Goal: Transaction & Acquisition: Purchase product/service

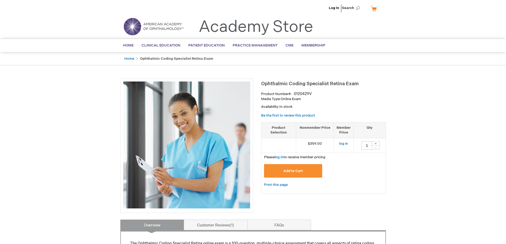
click at [313, 173] on button "Add to Cart" at bounding box center [293, 171] width 58 height 14
click at [279, 158] on link "log in" at bounding box center [279, 157] width 9 height 4
drag, startPoint x: 334, startPoint y: 9, endPoint x: 330, endPoint y: 37, distance: 28.7
click at [334, 8] on link "Log Out" at bounding box center [332, 8] width 13 height 4
click at [281, 157] on link "log in" at bounding box center [279, 157] width 9 height 4
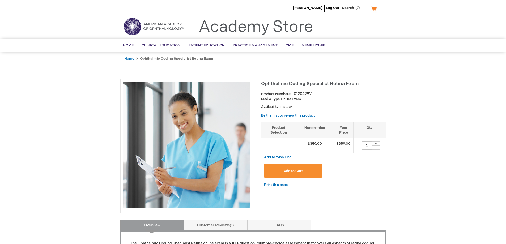
click at [308, 171] on button "Add to Cart" at bounding box center [293, 171] width 58 height 14
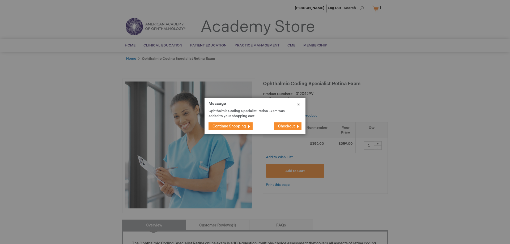
click at [284, 126] on span "Checkout" at bounding box center [286, 126] width 17 height 5
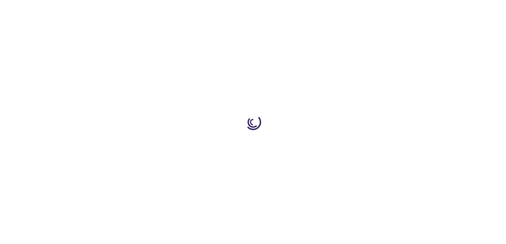
select select "US"
select select "18"
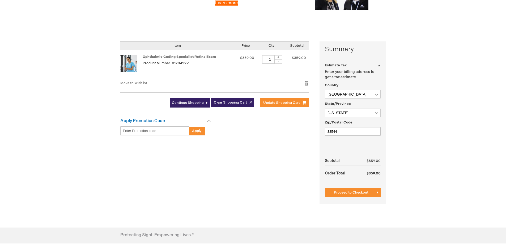
scroll to position [106, 0]
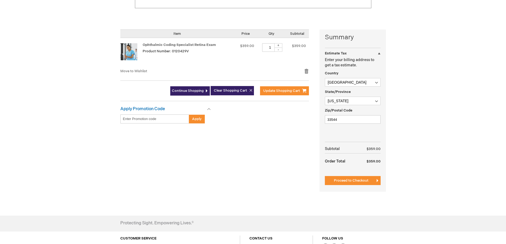
click at [359, 181] on span "Proceed to Checkout" at bounding box center [351, 180] width 35 height 4
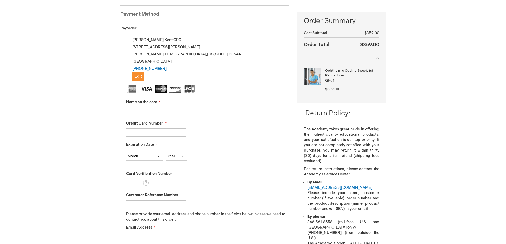
click at [172, 112] on input "Name on the card" at bounding box center [156, 111] width 60 height 8
type input "Evan Dunn"
type input "4154178575450044"
click at [156, 156] on select "Month 01 - January 02 - February 03 - March 04 - April 05 - May 06 - June 07 - …" at bounding box center [144, 156] width 37 height 8
select select "10"
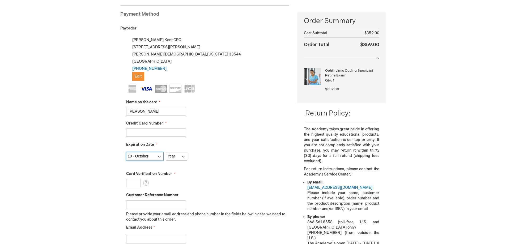
click at [126, 152] on select "Month 01 - January 02 - February 03 - March 04 - April 05 - May 06 - June 07 - …" at bounding box center [144, 156] width 37 height 8
click at [183, 157] on select "Year 2025 2026 2027 2028 2029 2030 2031 2032 2033 2034 2035" at bounding box center [176, 156] width 21 height 8
select select "2029"
click at [166, 152] on select "Year 2025 2026 2027 2028 2029 2030 2031 2032 2033 2034 2035" at bounding box center [176, 156] width 21 height 8
click at [135, 184] on input "Card Verification Number" at bounding box center [133, 183] width 15 height 8
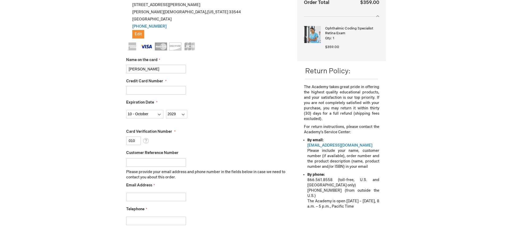
scroll to position [126, 0]
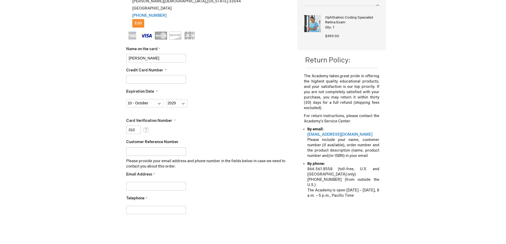
type input "010"
click at [171, 150] on input "Customer Reference Number" at bounding box center [156, 151] width 60 height 8
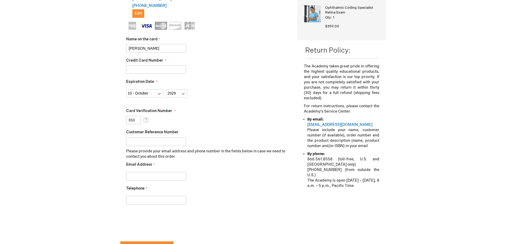
scroll to position [152, 0]
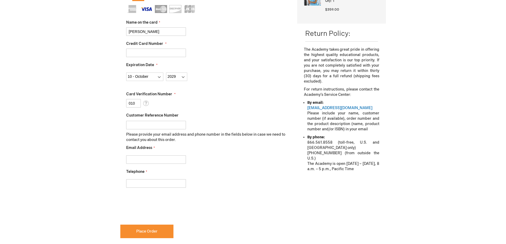
click at [141, 158] on input "Email Address" at bounding box center [156, 159] width 60 height 8
type input "mkent@retinacaretampa.com"
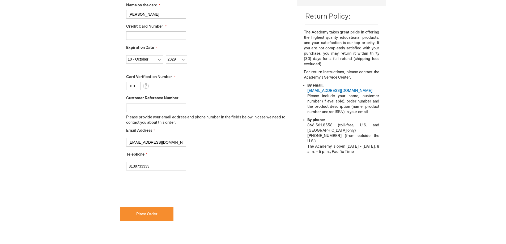
scroll to position [179, 0]
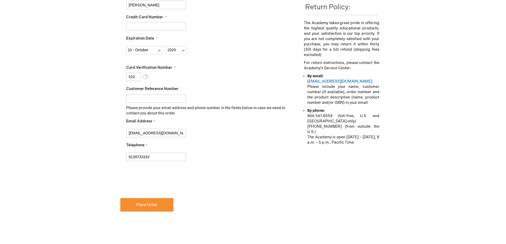
drag, startPoint x: 130, startPoint y: 157, endPoint x: 101, endPoint y: 159, distance: 28.7
click at [101, 159] on div "Martha Kent Log Out Search My Cart 1 1 items CLOSE RECENTLY ADDED ITEM(S) Close…" at bounding box center [253, 85] width 506 height 529
type input "[PHONE_NUMBER]"
checkbox input "true"
click at [153, 208] on button "Place Order" at bounding box center [146, 205] width 53 height 14
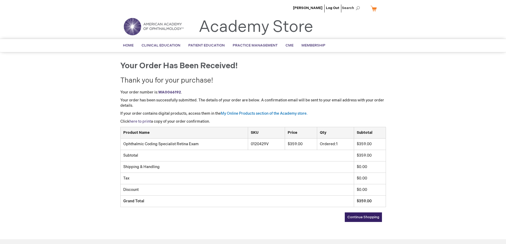
click at [143, 121] on link "here to print" at bounding box center [140, 121] width 22 height 5
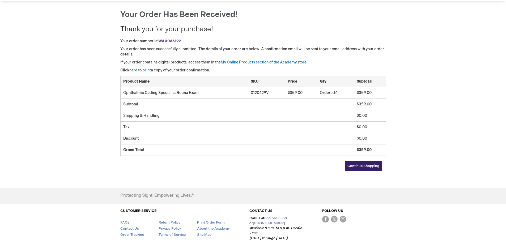
scroll to position [53, 0]
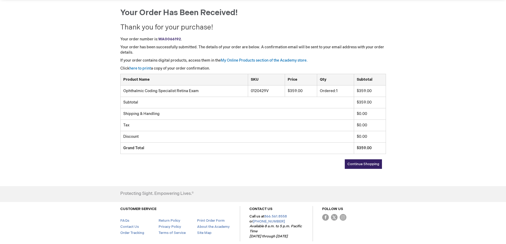
click at [170, 39] on strong "WA0066192" at bounding box center [169, 39] width 23 height 5
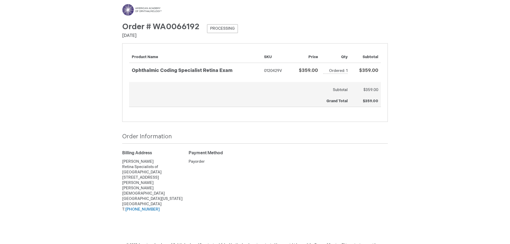
click at [174, 25] on span "Order # WA0066192" at bounding box center [160, 27] width 77 height 10
drag, startPoint x: 95, startPoint y: 74, endPoint x: 90, endPoint y: 74, distance: 4.5
click at [95, 74] on div "Menu Search Search × Advanced Search Search Account Toggle Nav" at bounding box center [255, 130] width 510 height 260
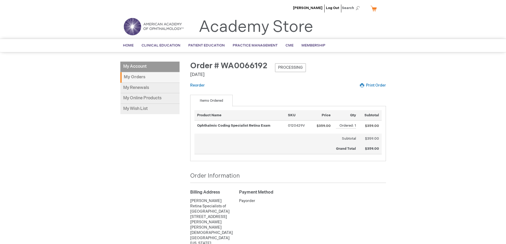
click at [243, 65] on span "Order # WA0066192" at bounding box center [228, 66] width 77 height 10
copy span "WA0066192"
click at [154, 99] on link "My Online Products" at bounding box center [149, 98] width 59 height 11
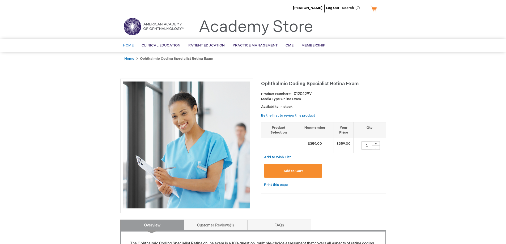
click at [128, 45] on span "Home" at bounding box center [128, 45] width 11 height 4
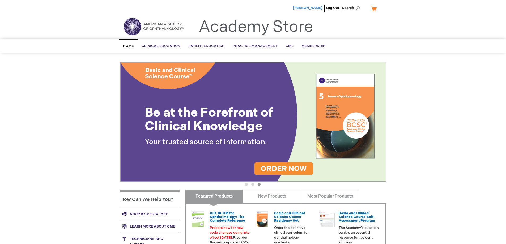
click at [313, 8] on span "[PERSON_NAME]" at bounding box center [307, 8] width 29 height 4
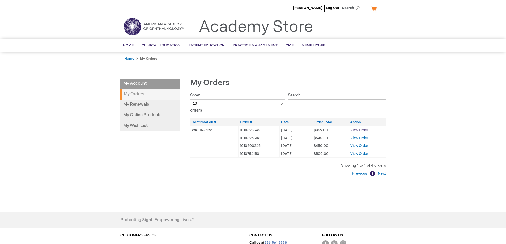
click at [358, 131] on span "View Order" at bounding box center [359, 130] width 18 height 4
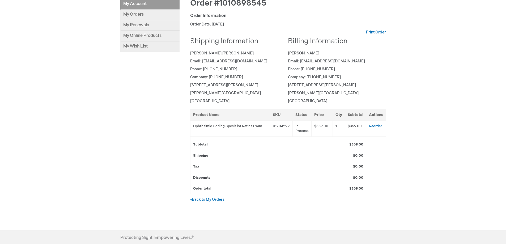
scroll to position [53, 0]
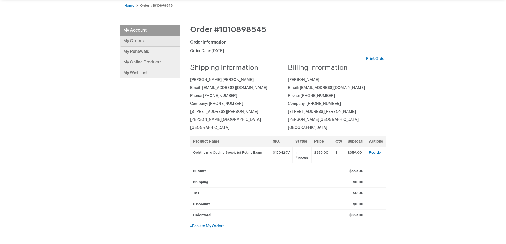
click at [139, 42] on link "My Orders" at bounding box center [149, 41] width 59 height 11
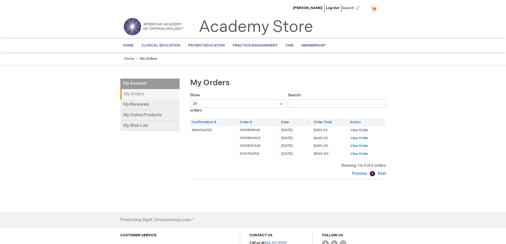
click at [356, 130] on span "View Order" at bounding box center [359, 130] width 18 height 4
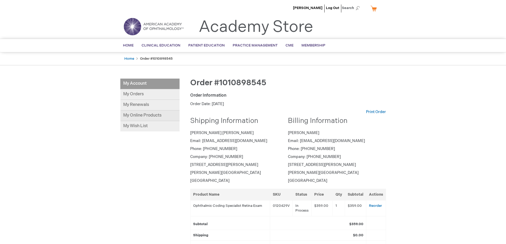
click at [147, 116] on link "My Online Products" at bounding box center [149, 115] width 59 height 11
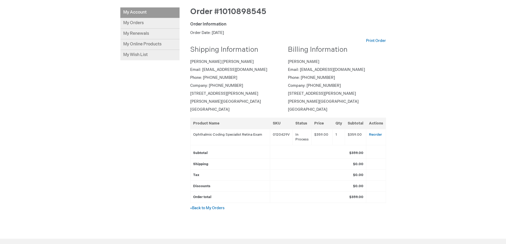
scroll to position [106, 0]
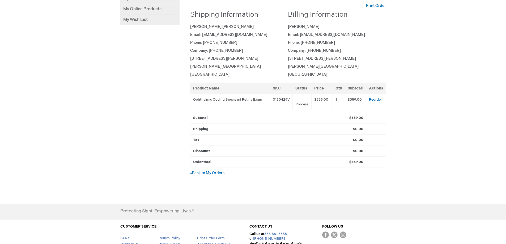
click at [282, 100] on td "0120429V" at bounding box center [281, 102] width 23 height 16
copy td "0120429V"
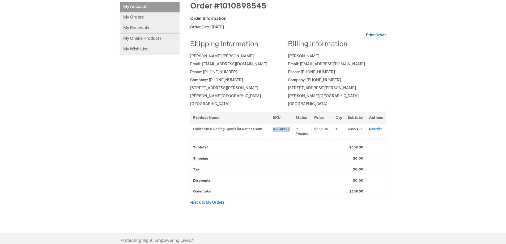
scroll to position [0, 0]
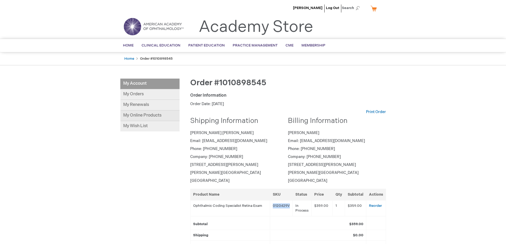
click at [157, 117] on link "My Online Products" at bounding box center [149, 115] width 59 height 11
click at [335, 8] on link "Log Out" at bounding box center [332, 8] width 13 height 4
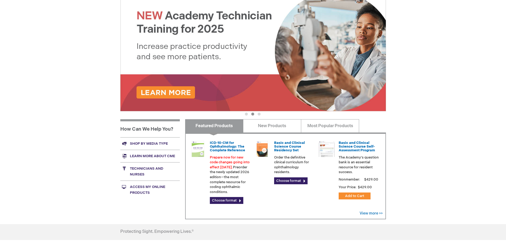
scroll to position [80, 0]
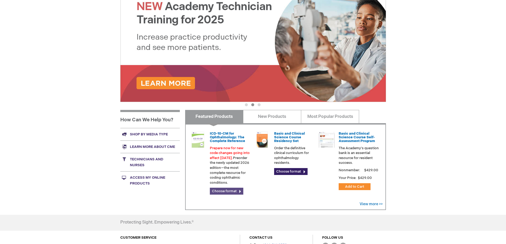
click at [232, 191] on link "Choose format" at bounding box center [226, 191] width 33 height 7
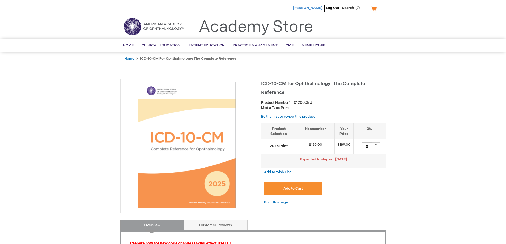
click at [308, 8] on span "[PERSON_NAME]" at bounding box center [307, 8] width 29 height 4
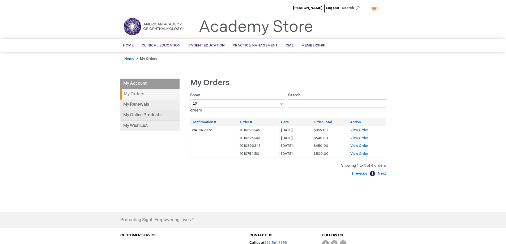
click at [143, 115] on link "My Online Products" at bounding box center [149, 115] width 59 height 11
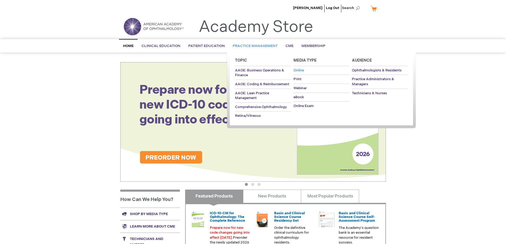
click at [303, 70] on span "Online" at bounding box center [298, 70] width 10 height 4
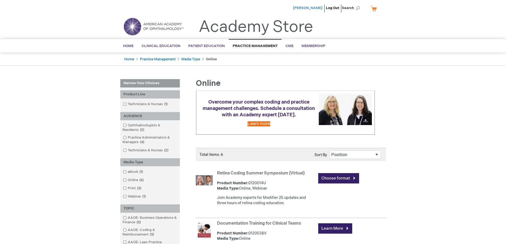
click at [318, 8] on span "[PERSON_NAME]" at bounding box center [307, 8] width 29 height 4
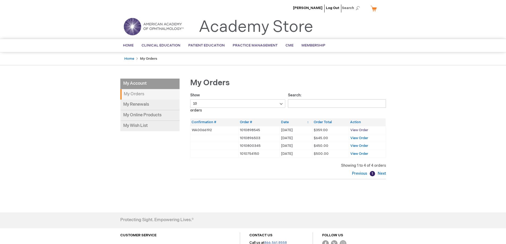
click at [360, 130] on span "View Order" at bounding box center [359, 130] width 18 height 4
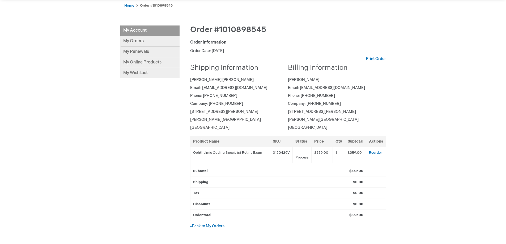
scroll to position [27, 0]
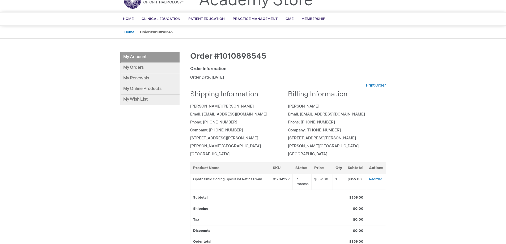
click at [247, 55] on span "Order #1010898545" at bounding box center [228, 57] width 76 height 10
copy span "1010898545"
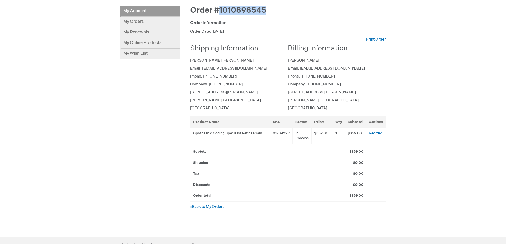
scroll to position [70, 0]
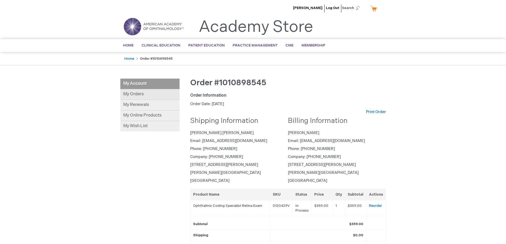
click at [139, 95] on link "My Orders" at bounding box center [149, 94] width 59 height 11
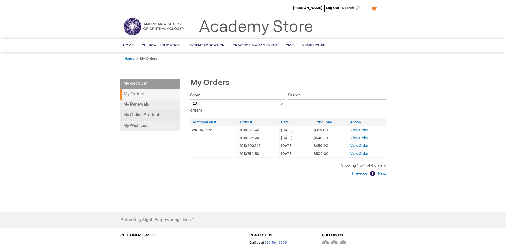
click at [142, 115] on link "My Online Products" at bounding box center [149, 115] width 59 height 11
click at [361, 129] on span "View Order" at bounding box center [359, 130] width 18 height 4
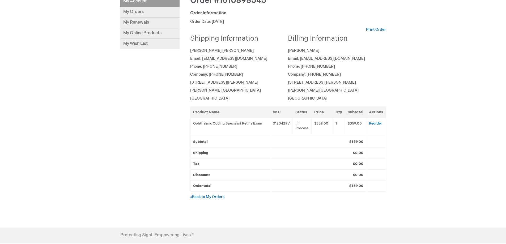
scroll to position [133, 0]
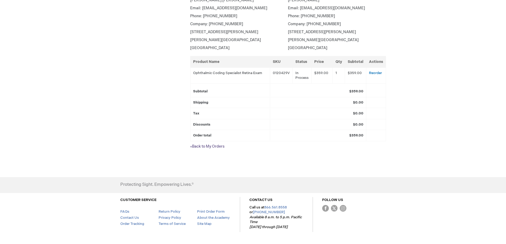
click at [202, 146] on link "« Back to My Orders" at bounding box center [207, 146] width 34 height 5
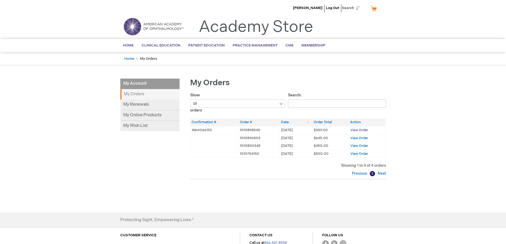
click at [361, 130] on span "View Order" at bounding box center [359, 130] width 18 height 4
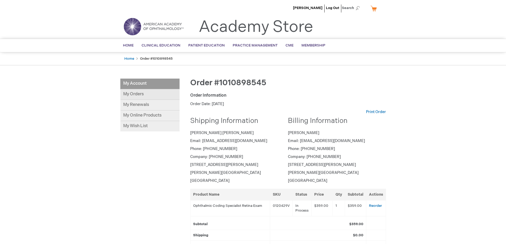
click at [137, 95] on link "My Orders" at bounding box center [149, 94] width 59 height 11
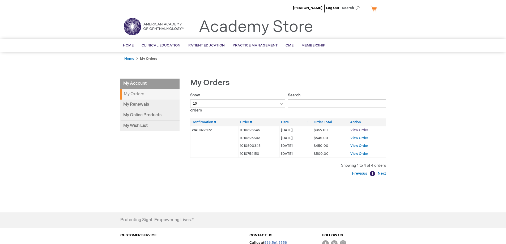
click at [358, 130] on span "View Order" at bounding box center [359, 130] width 18 height 4
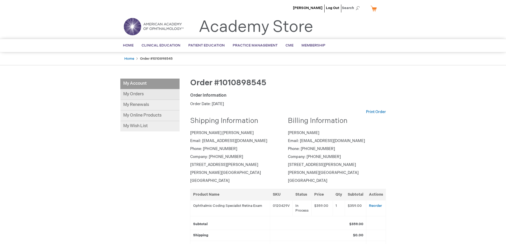
click at [140, 94] on link "My Orders" at bounding box center [149, 94] width 59 height 11
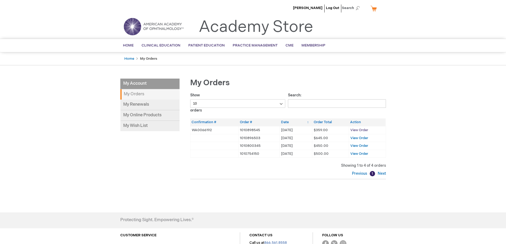
click at [363, 130] on span "View Order" at bounding box center [359, 130] width 18 height 4
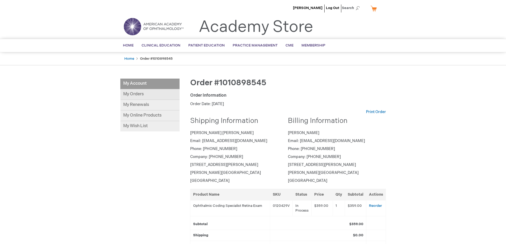
click at [141, 94] on link "My Orders" at bounding box center [149, 94] width 59 height 11
